Goal: Task Accomplishment & Management: Manage account settings

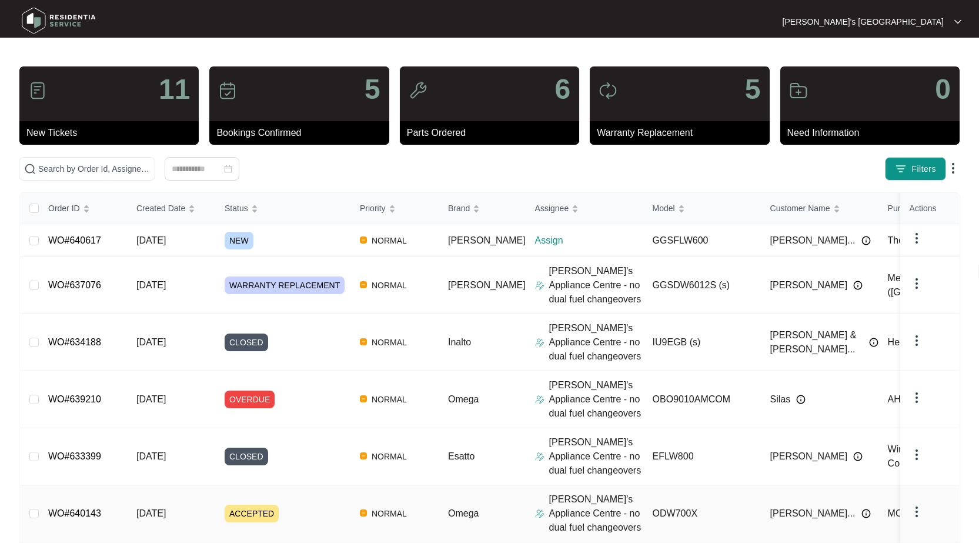
click at [74, 512] on div "Order ID Created Date Status Priority Brand Assignee Model Customer Name Purcha…" at bounding box center [489, 496] width 939 height 606
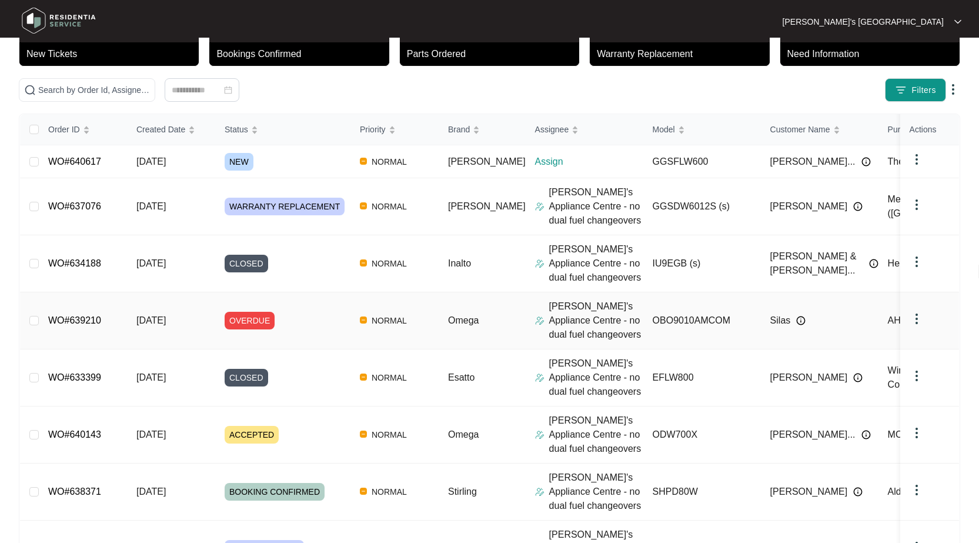
scroll to position [59, 0]
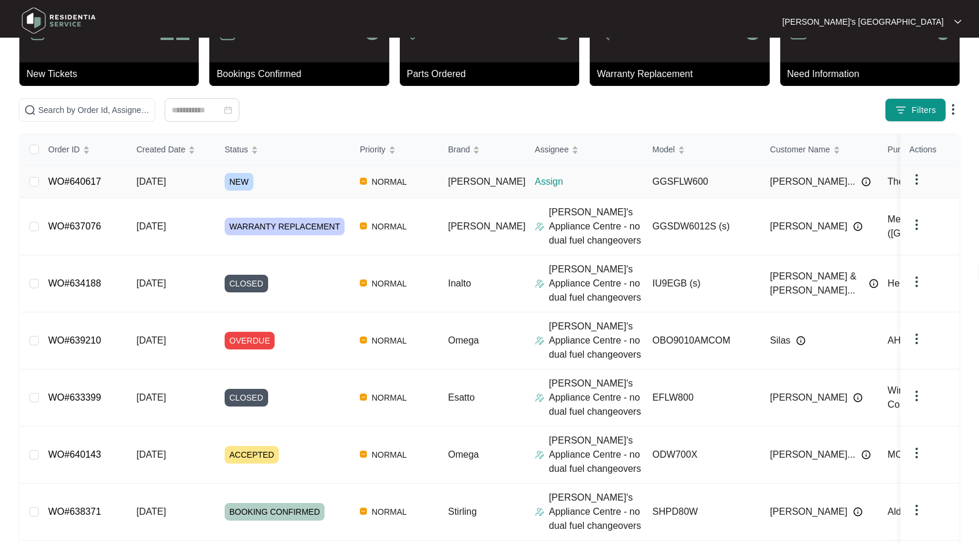
click at [87, 183] on link "WO#640617" at bounding box center [74, 181] width 53 height 10
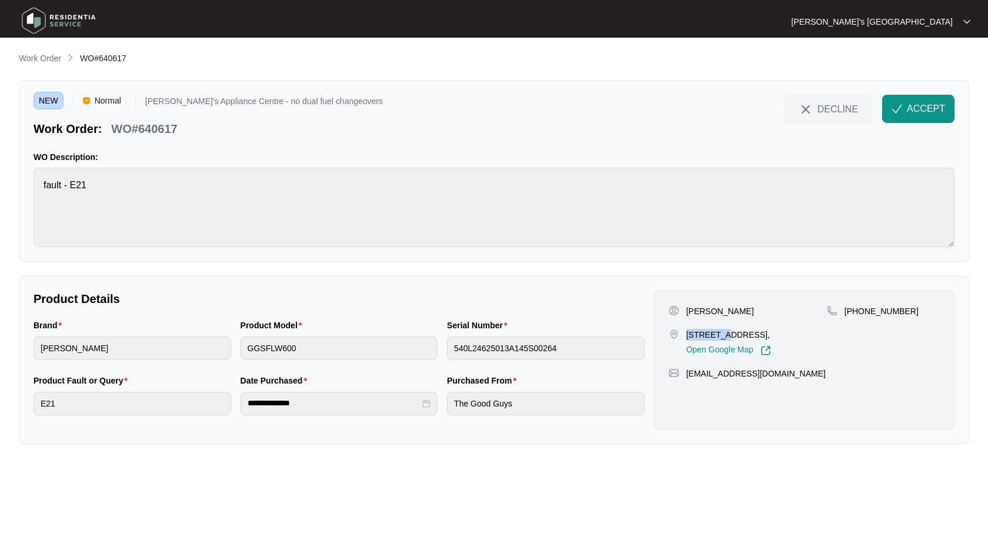
drag, startPoint x: 687, startPoint y: 330, endPoint x: 722, endPoint y: 330, distance: 35.3
click at [722, 330] on p "[STREET_ADDRESS]," at bounding box center [728, 335] width 85 height 12
copy p "77 Heyers"
click at [729, 305] on p "[PERSON_NAME]" at bounding box center [720, 311] width 68 height 12
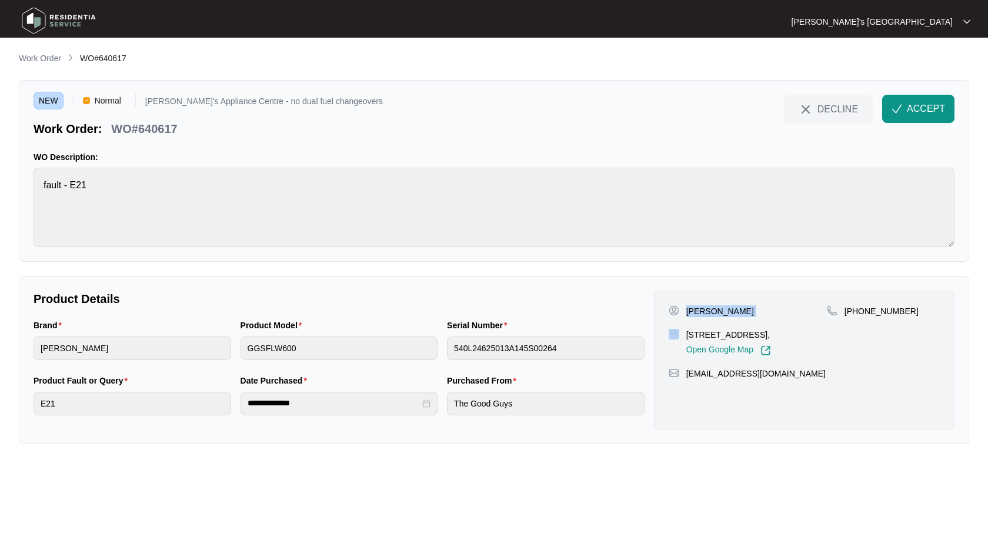
click at [729, 305] on p "[PERSON_NAME]" at bounding box center [720, 311] width 68 height 12
copy p "[PERSON_NAME]"
click at [888, 312] on p "[PHONE_NUMBER]" at bounding box center [881, 311] width 74 height 12
copy p "61497623604"
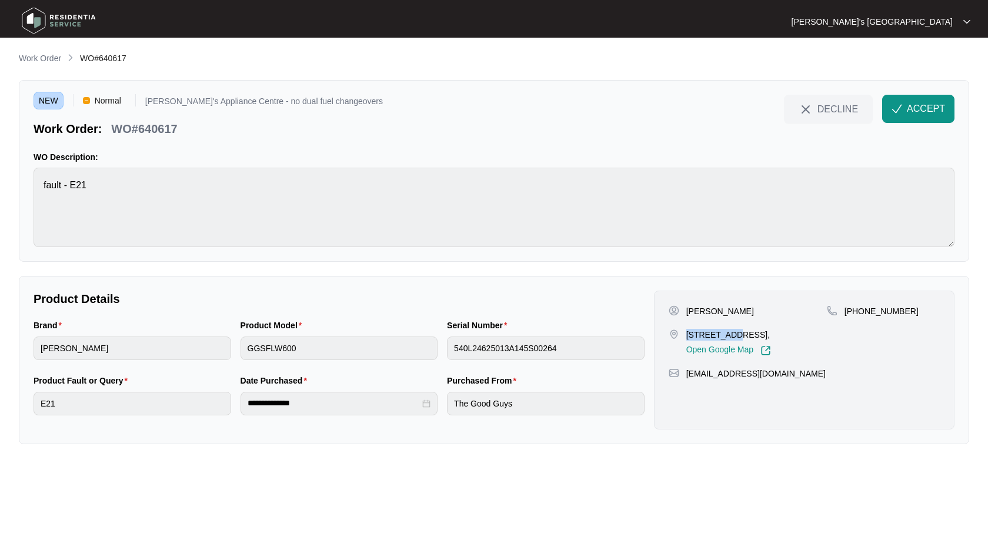
drag, startPoint x: 686, startPoint y: 336, endPoint x: 730, endPoint y: 335, distance: 43.5
click at [730, 335] on p "[STREET_ADDRESS]," at bounding box center [728, 335] width 85 height 12
copy p "77 Heyers R"
click at [746, 314] on p "[PERSON_NAME]" at bounding box center [720, 311] width 68 height 12
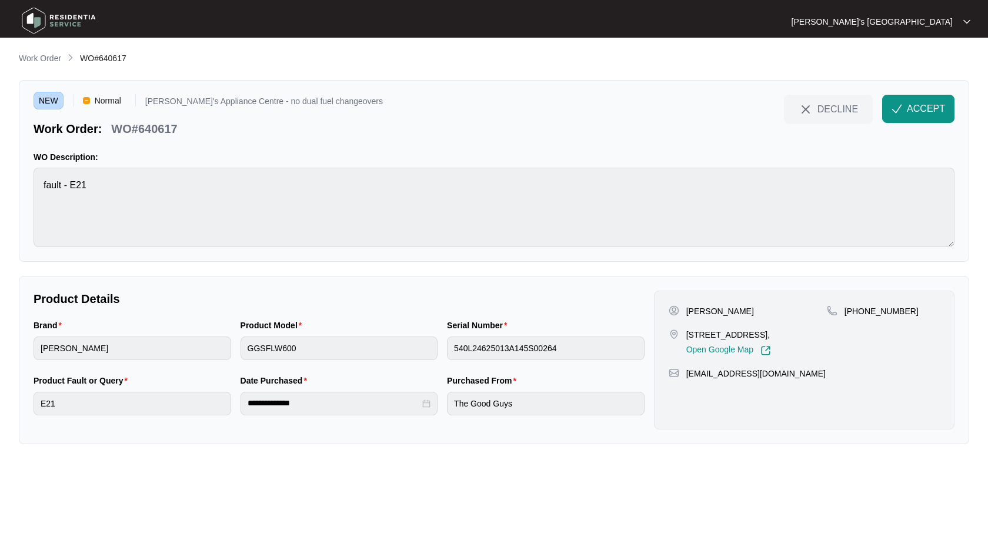
copy p "[PERSON_NAME]"
click at [157, 125] on p "WO#640617" at bounding box center [144, 129] width 66 height 16
drag, startPoint x: 157, startPoint y: 125, endPoint x: 985, endPoint y: 135, distance: 828.1
click at [163, 125] on p "WO#640617" at bounding box center [144, 129] width 66 height 16
copy p "640617"
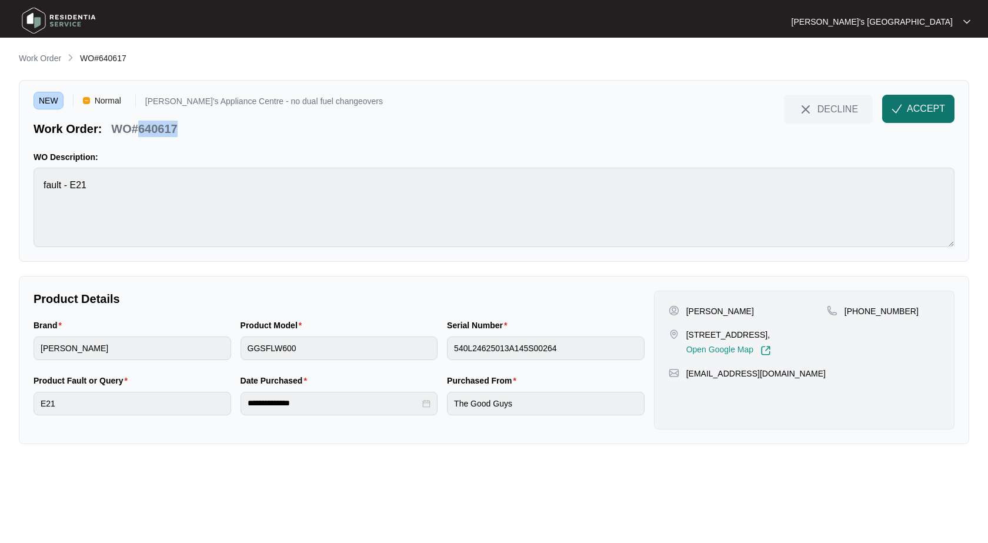
click at [944, 113] on span "ACCEPT" at bounding box center [926, 109] width 38 height 14
